Goal: Information Seeking & Learning: Learn about a topic

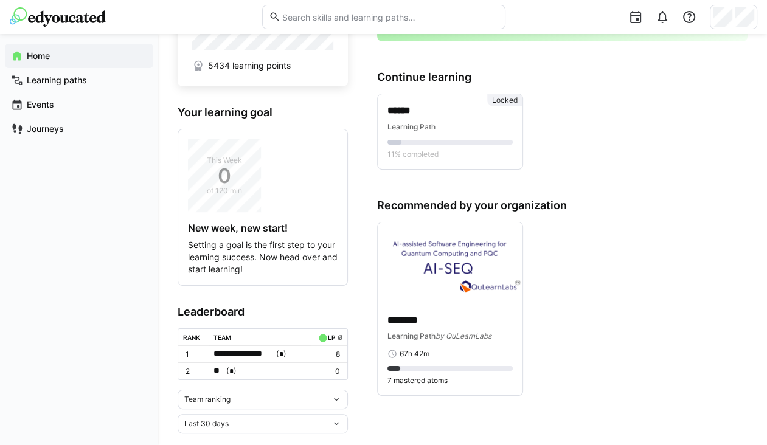
scroll to position [76, 0]
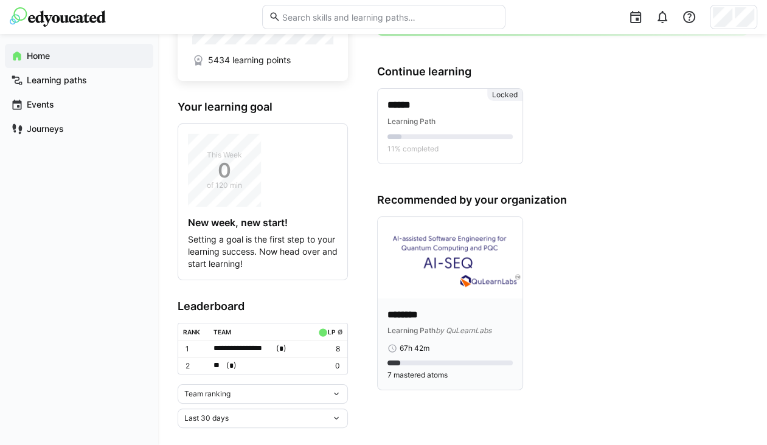
click at [430, 313] on p "********" at bounding box center [449, 315] width 125 height 14
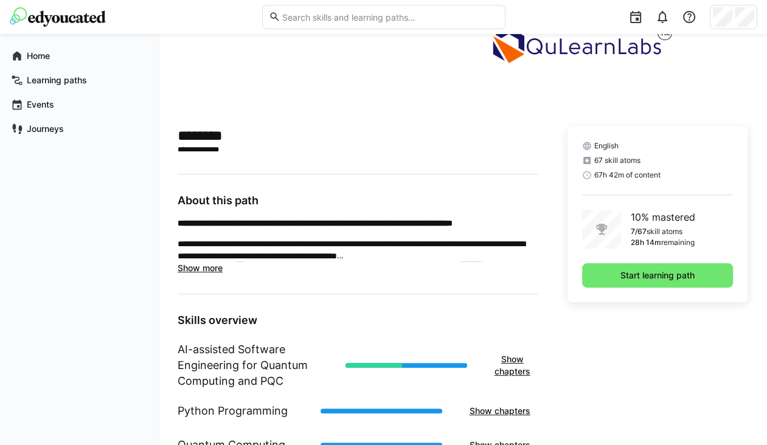
scroll to position [315, 0]
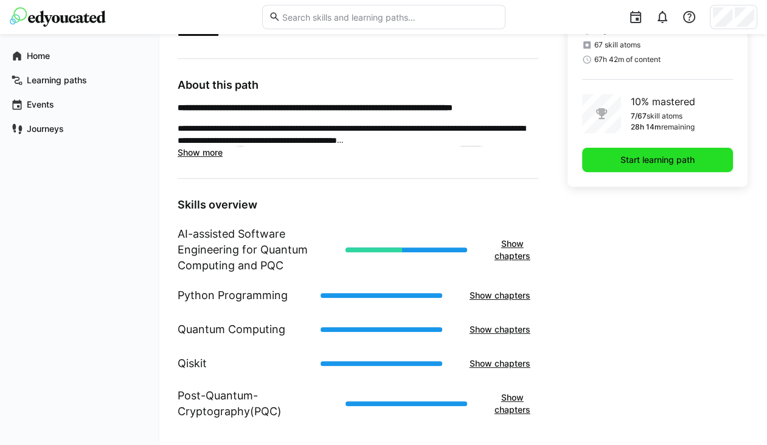
click at [645, 158] on span "Start learning path" at bounding box center [657, 160] width 78 height 12
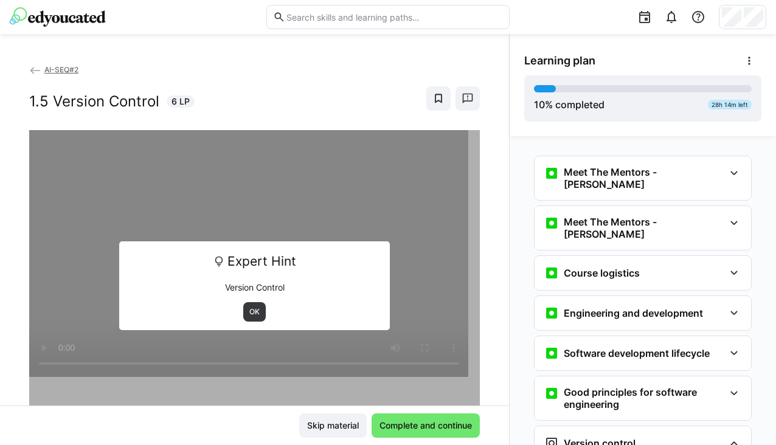
click at [71, 67] on span "AI-SEQ#2" at bounding box center [61, 69] width 34 height 9
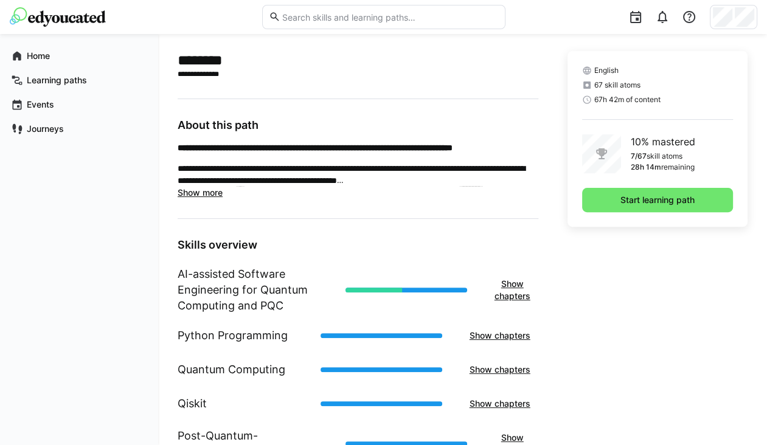
scroll to position [272, 0]
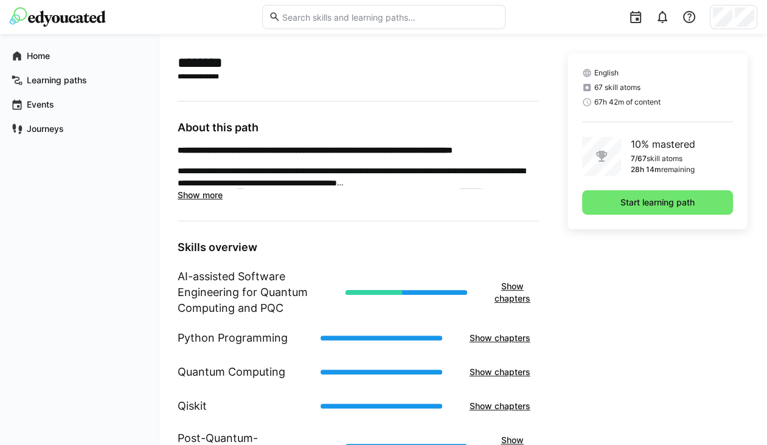
click at [584, 91] on eds-icon at bounding box center [587, 88] width 10 height 10
